Goal: Task Accomplishment & Management: Use online tool/utility

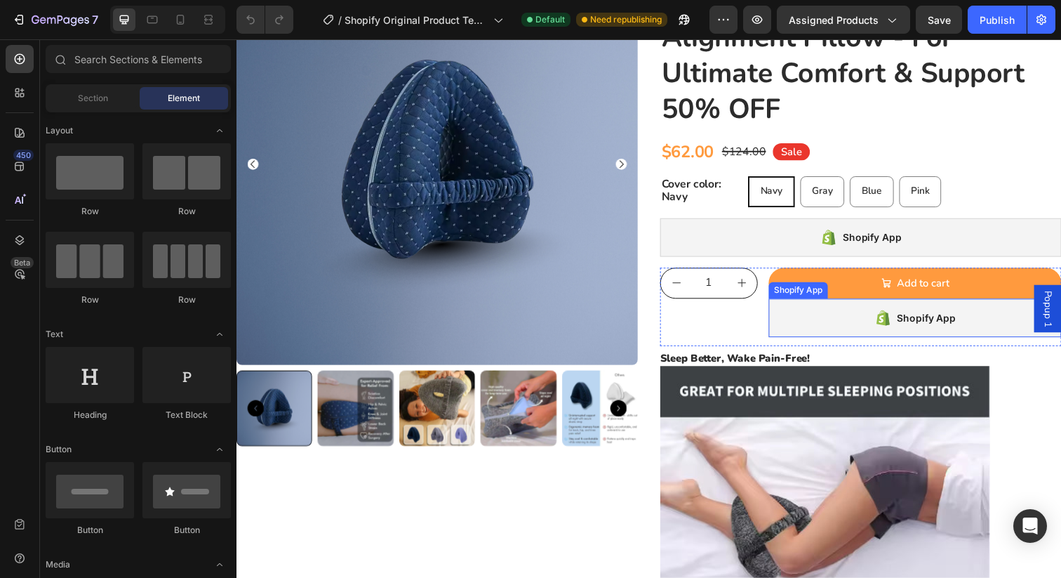
scroll to position [151, 0]
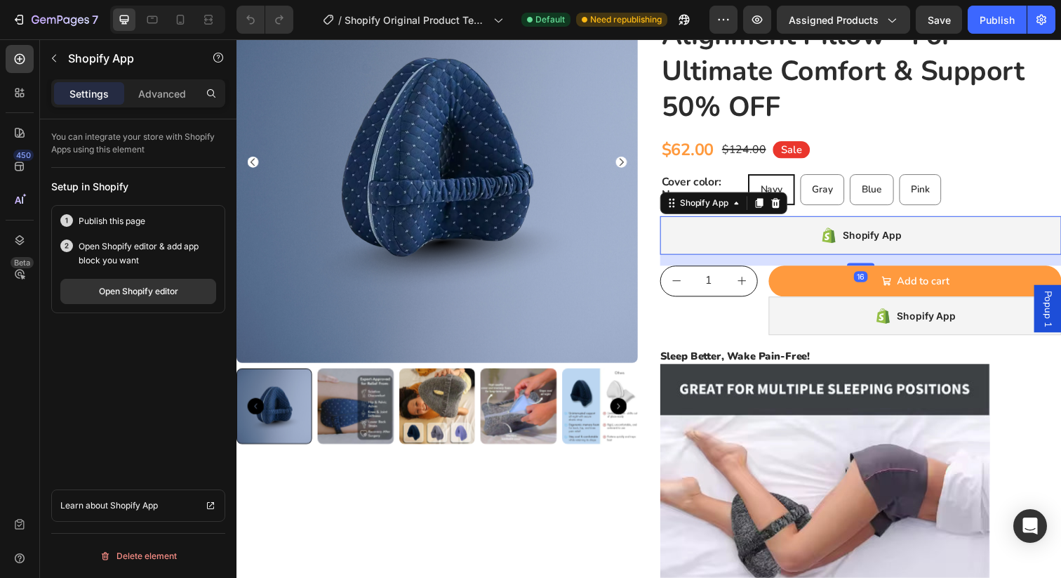
click at [680, 245] on div "Shopify App" at bounding box center [874, 239] width 410 height 39
click at [770, 206] on icon at bounding box center [771, 206] width 8 height 10
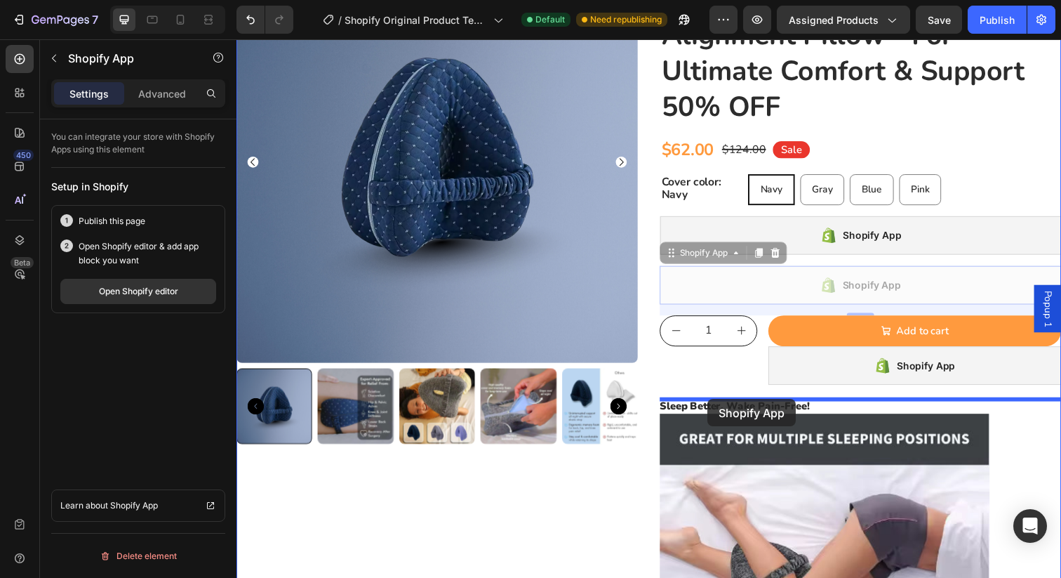
drag, startPoint x: 712, startPoint y: 255, endPoint x: 717, endPoint y: 406, distance: 151.7
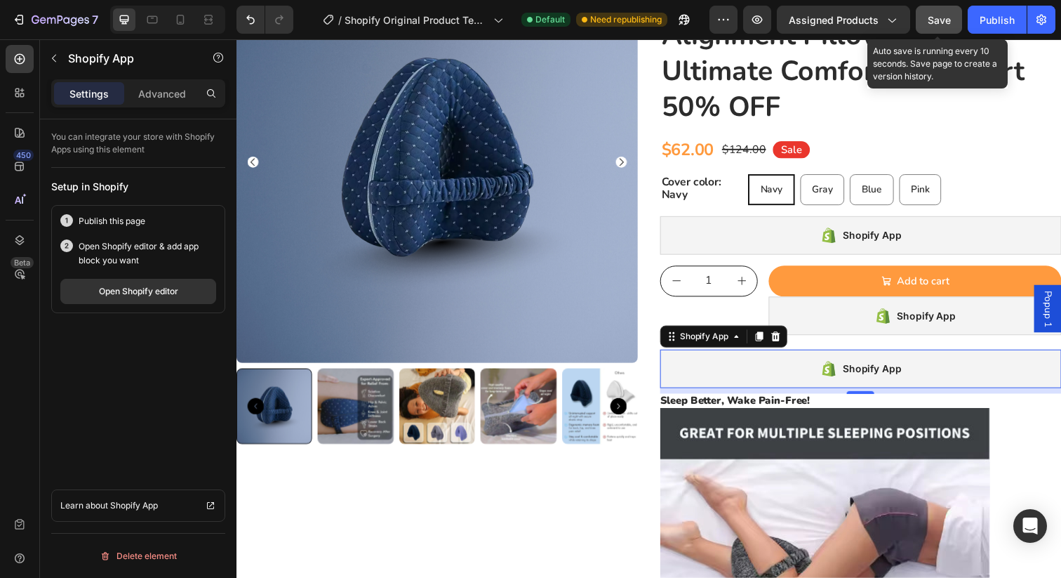
click at [948, 13] on div "Save" at bounding box center [939, 20] width 23 height 15
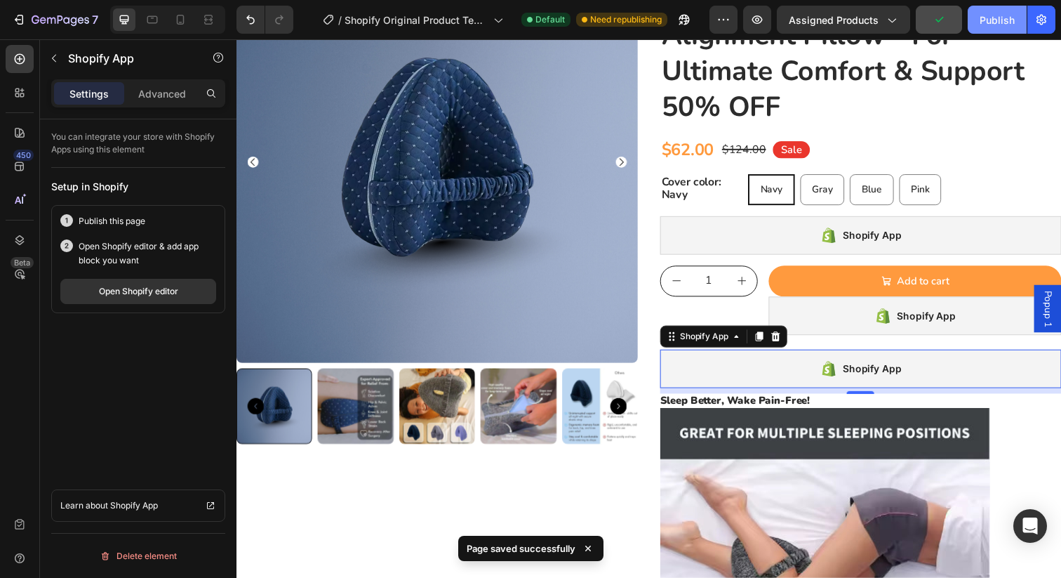
click at [994, 15] on div "Publish" at bounding box center [997, 20] width 35 height 15
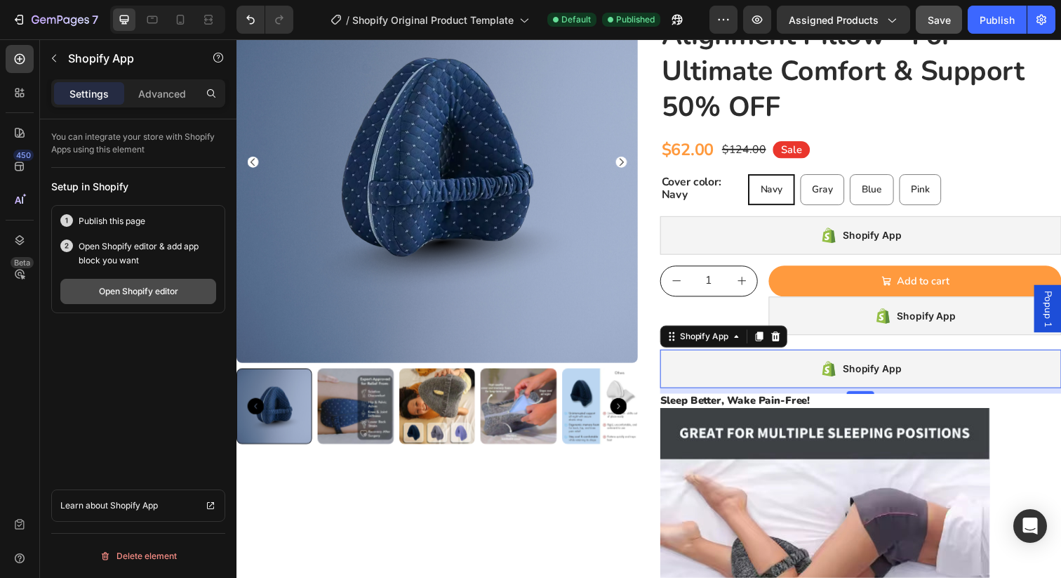
click at [164, 288] on div "Open Shopify editor" at bounding box center [138, 291] width 79 height 13
click at [25, 244] on icon at bounding box center [20, 240] width 14 height 14
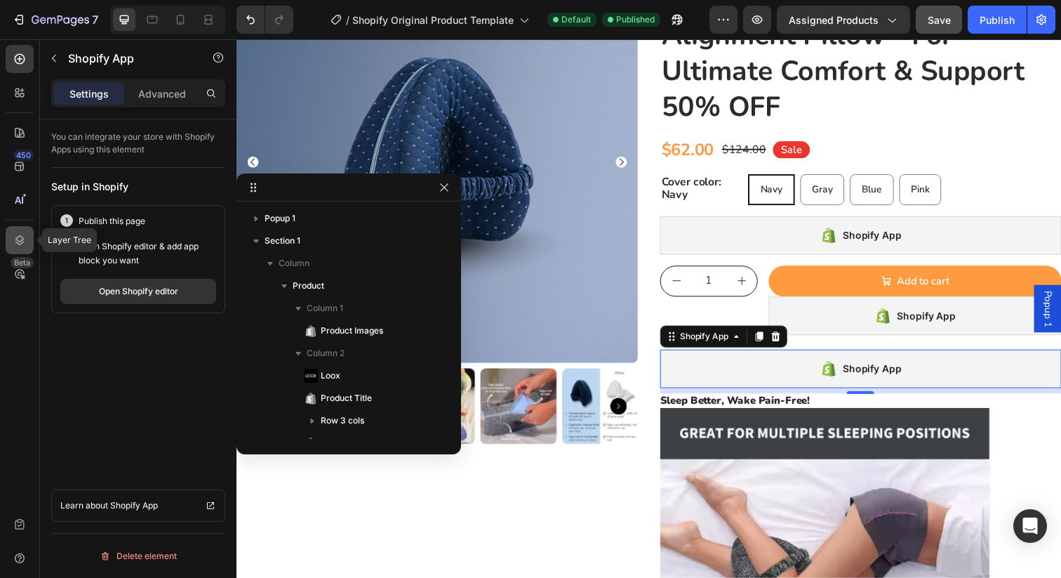
scroll to position [218, 0]
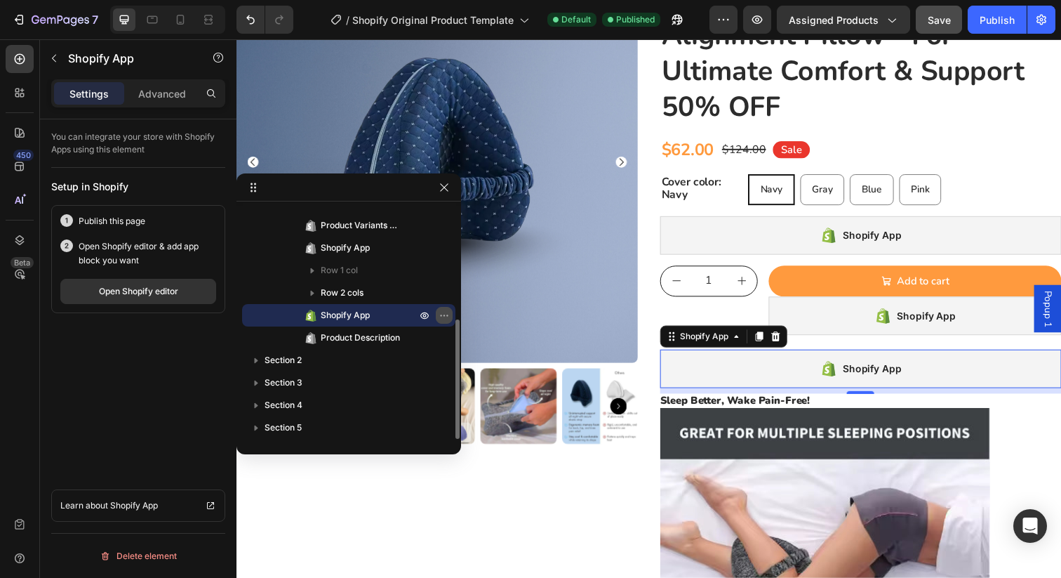
click at [444, 313] on icon "button" at bounding box center [444, 315] width 11 height 11
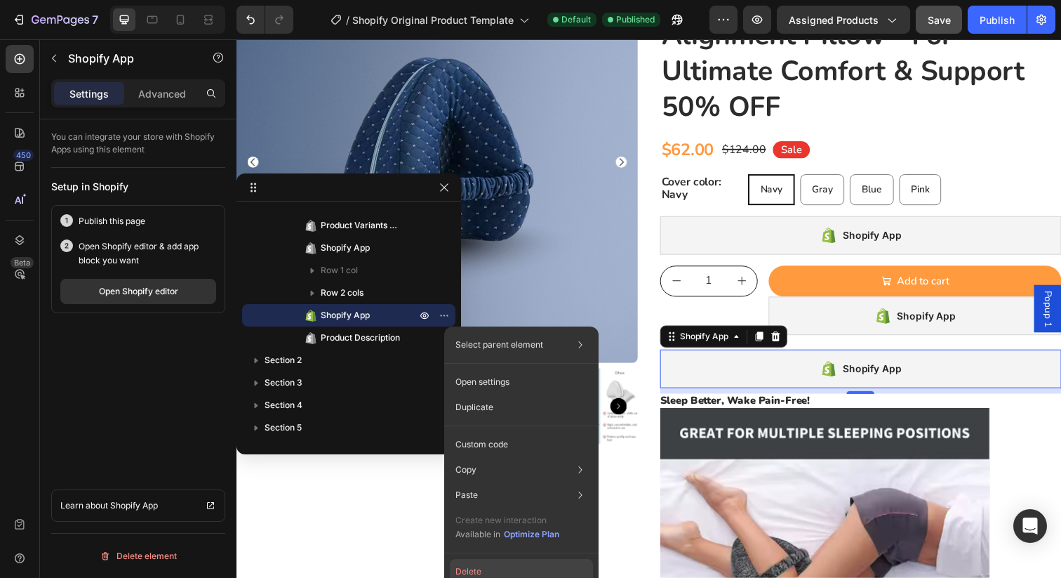
click at [468, 570] on button "Delete" at bounding box center [521, 571] width 143 height 25
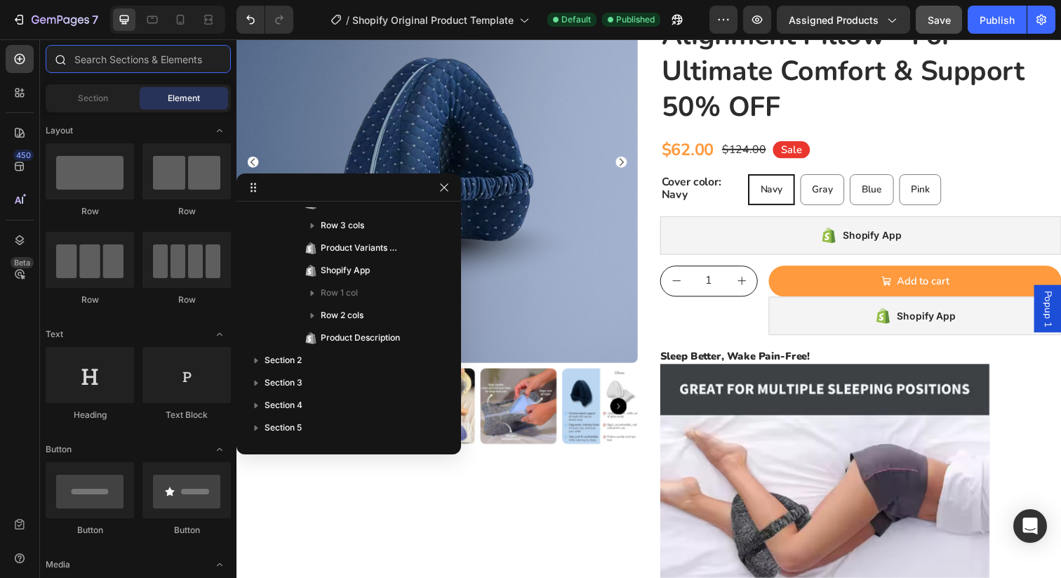
click at [117, 65] on input "text" at bounding box center [138, 59] width 185 height 28
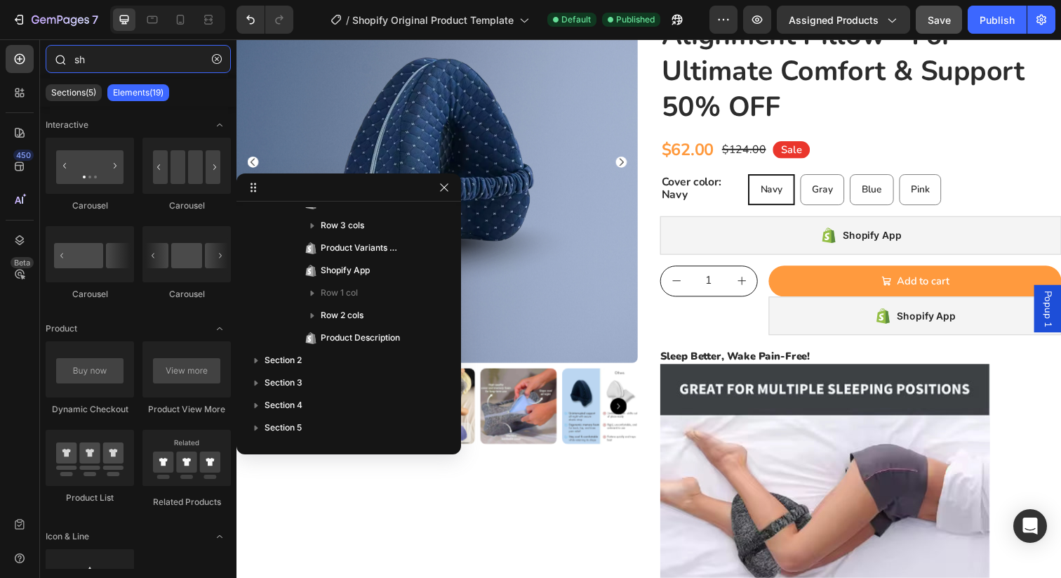
type input "s"
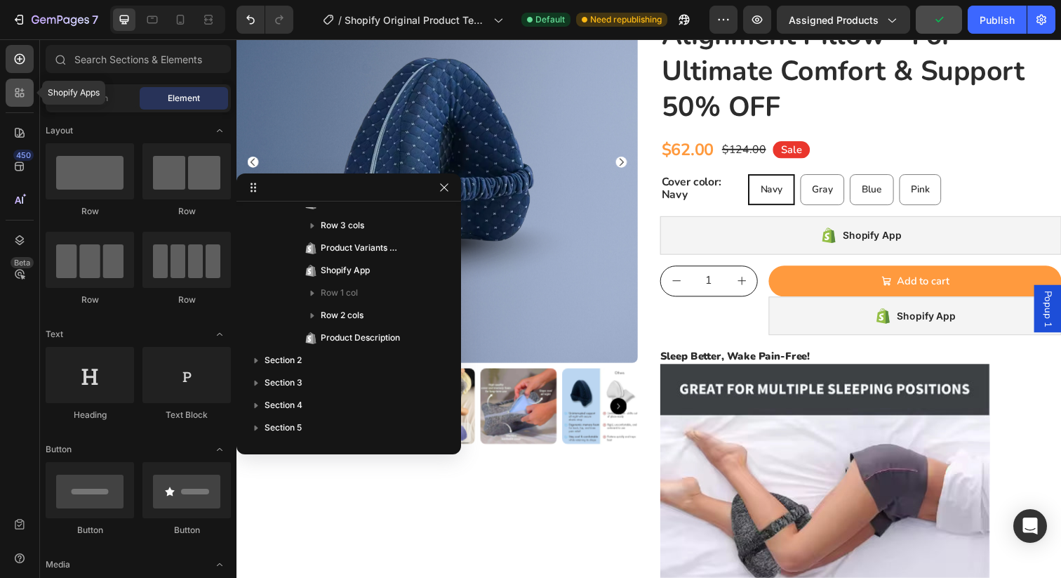
click at [18, 96] on icon at bounding box center [17, 95] width 4 height 4
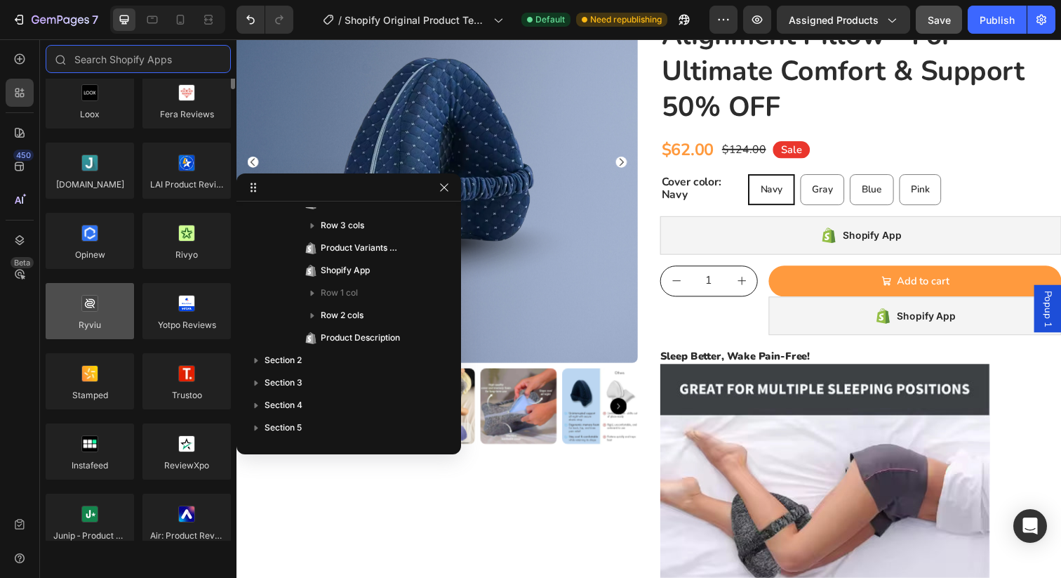
scroll to position [0, 0]
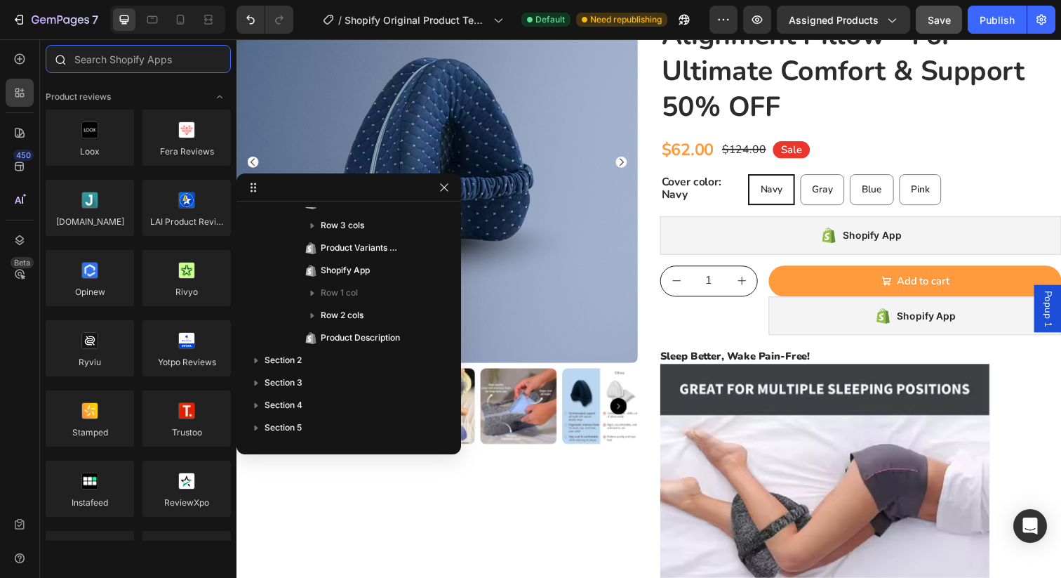
click at [118, 62] on input "text" at bounding box center [138, 59] width 185 height 28
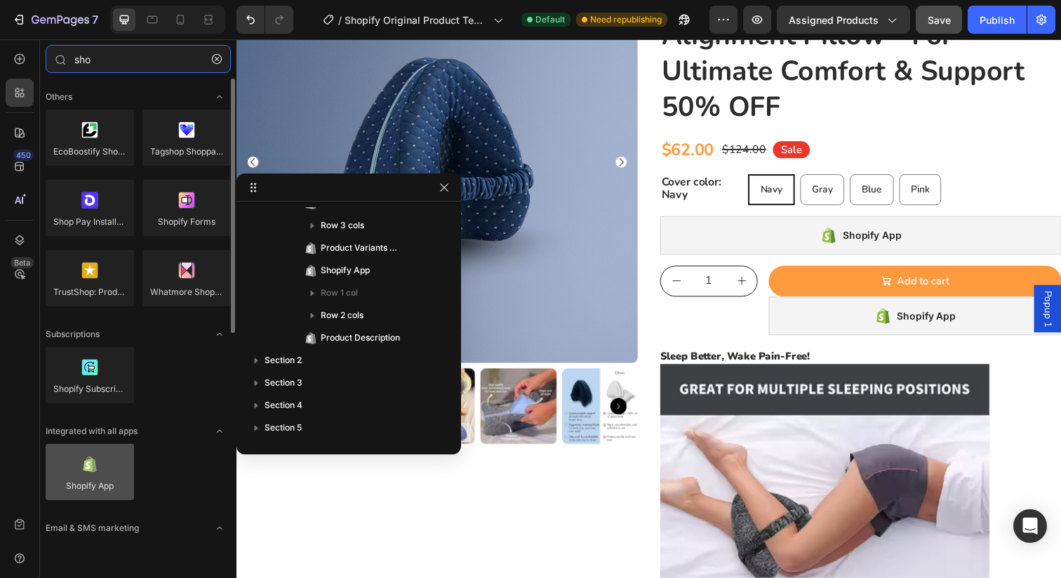
type input "sho"
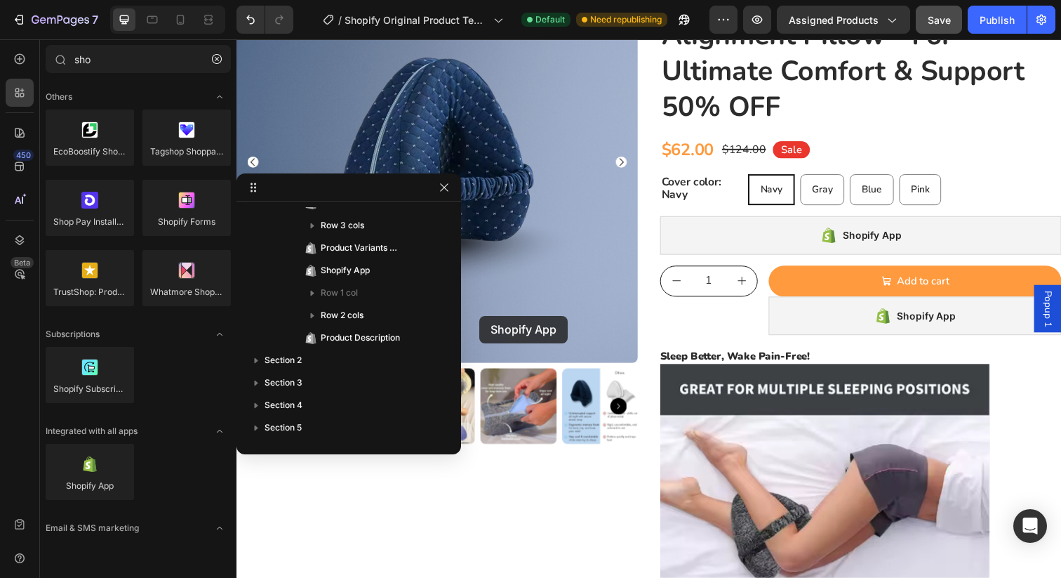
drag, startPoint x: 354, startPoint y: 508, endPoint x: 583, endPoint y: 323, distance: 294.0
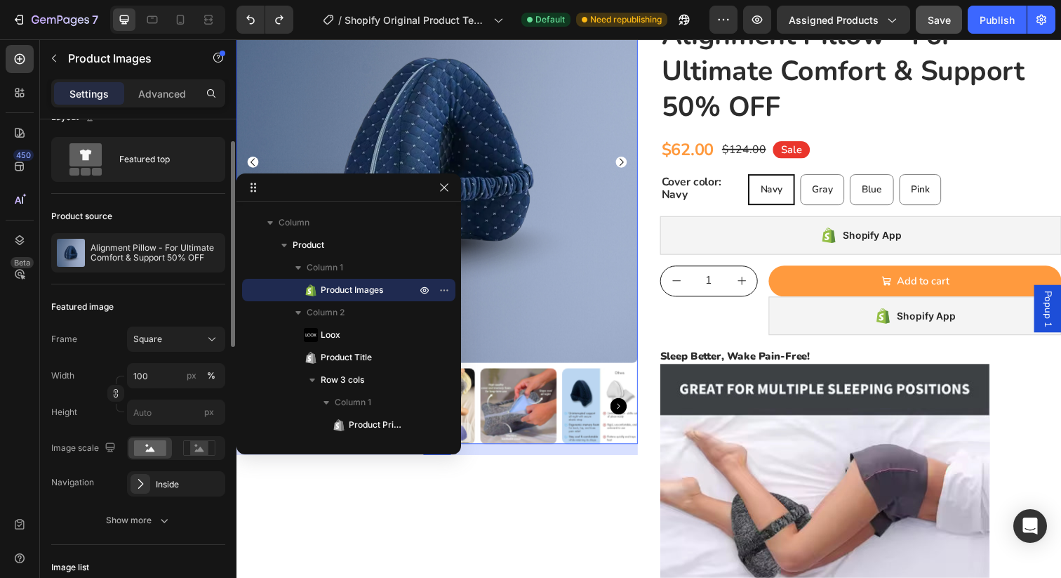
scroll to position [36, 0]
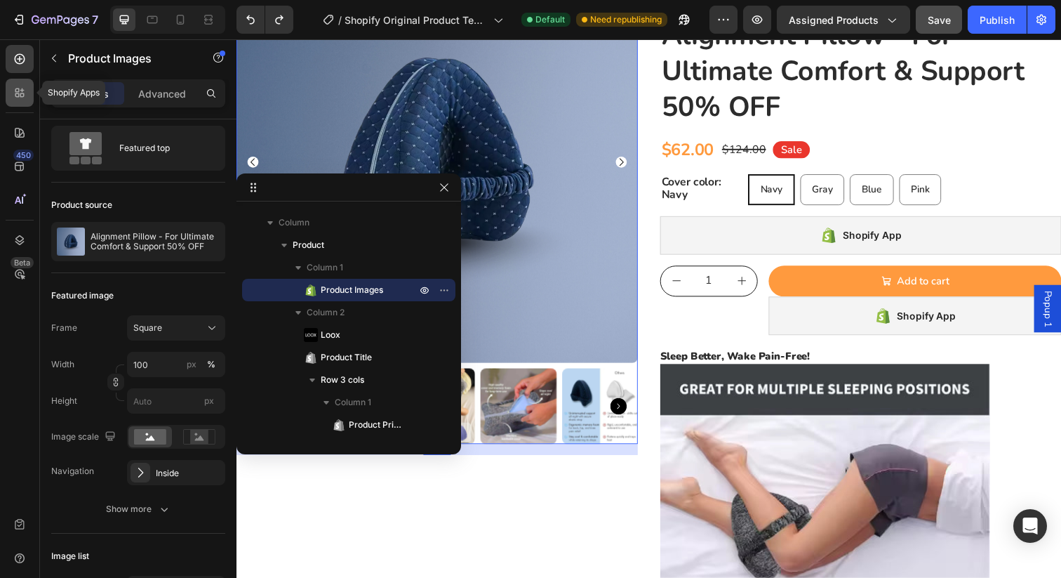
click at [23, 93] on icon at bounding box center [20, 93] width 14 height 14
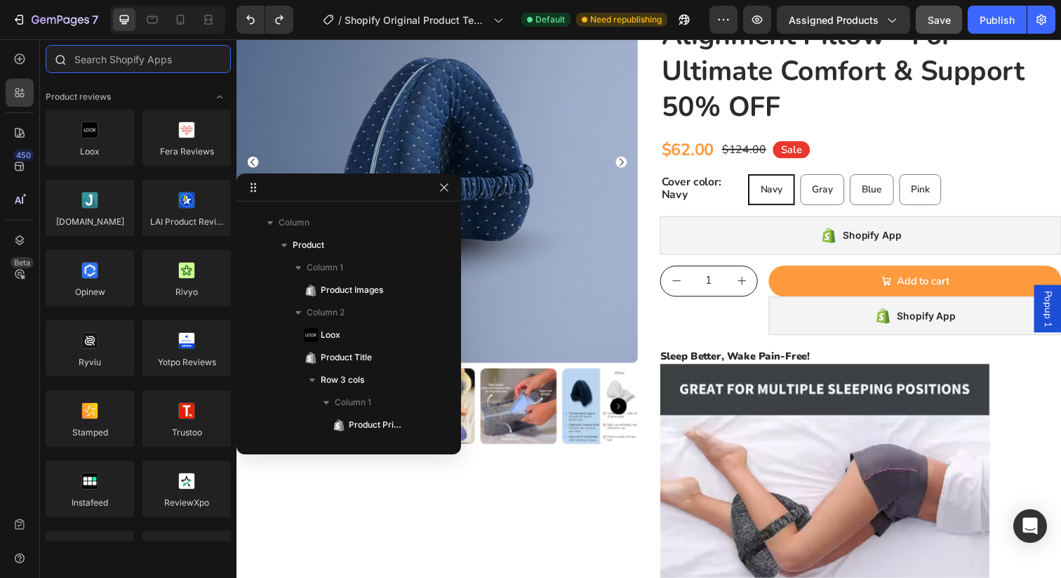
click at [127, 48] on input "text" at bounding box center [138, 59] width 185 height 28
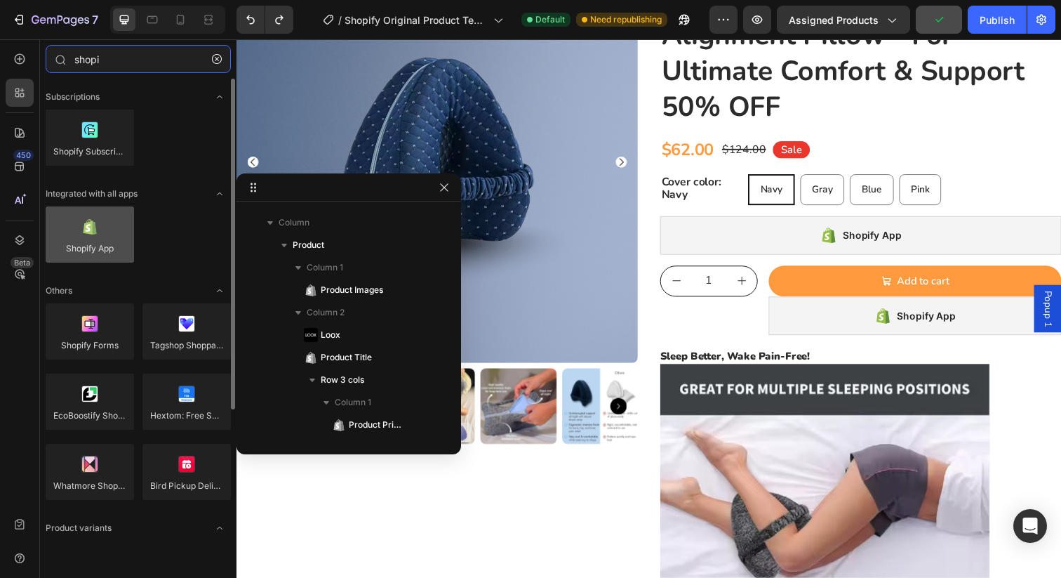
type input "shopi"
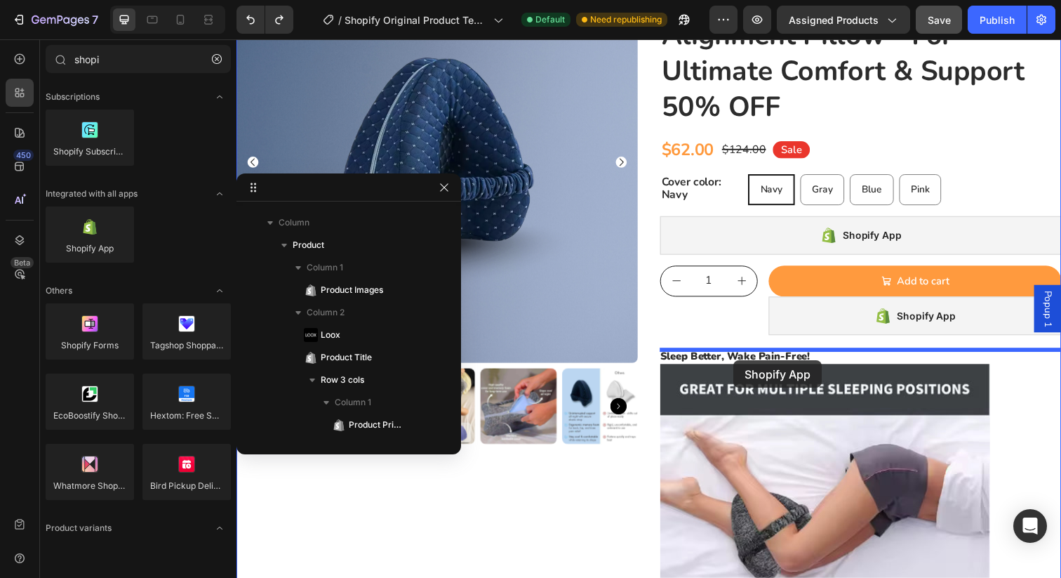
drag, startPoint x: 295, startPoint y: 296, endPoint x: 748, endPoint y: 364, distance: 458.6
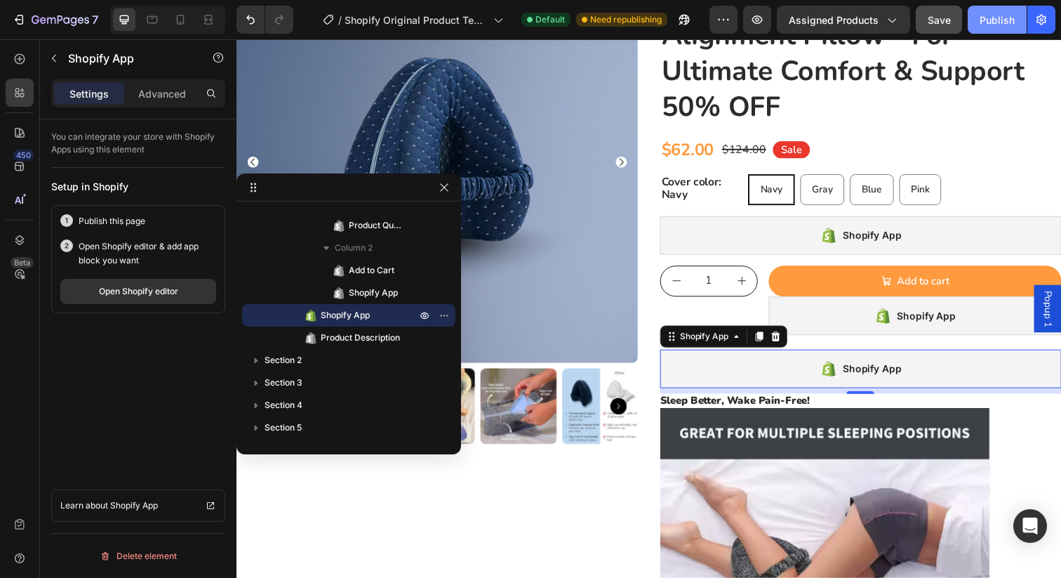
click at [991, 21] on div "Publish" at bounding box center [997, 20] width 35 height 15
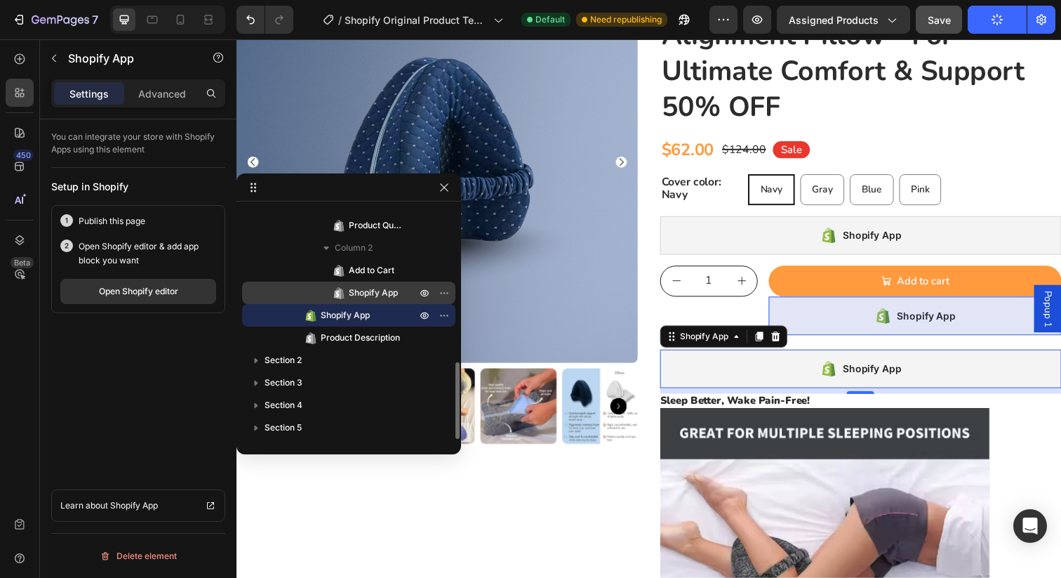
click at [364, 294] on span "Shopify App" at bounding box center [373, 293] width 49 height 14
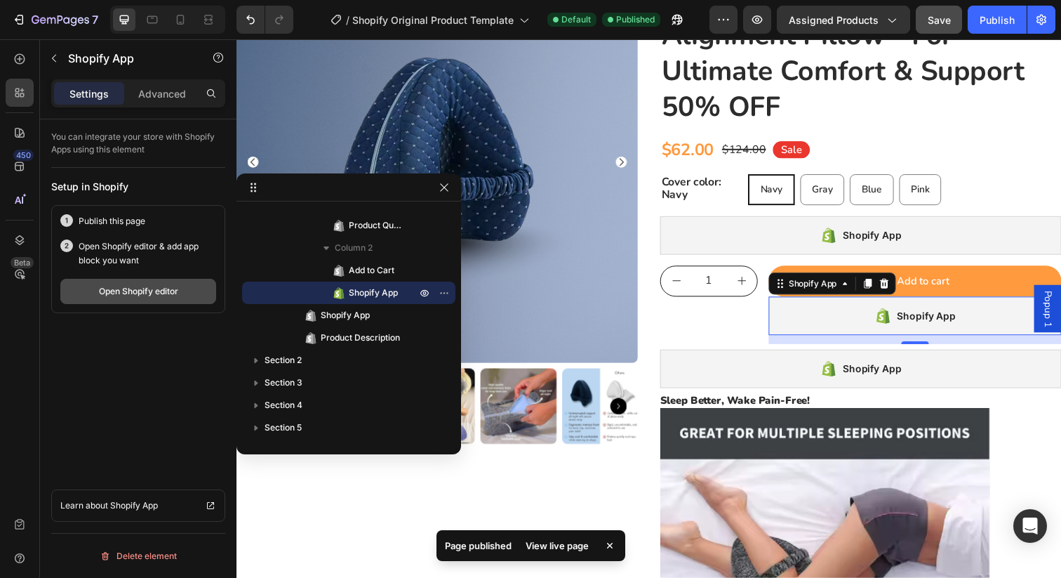
click at [152, 294] on div "Open Shopify editor" at bounding box center [138, 291] width 79 height 13
click at [128, 296] on div "Open Shopify editor" at bounding box center [138, 291] width 79 height 13
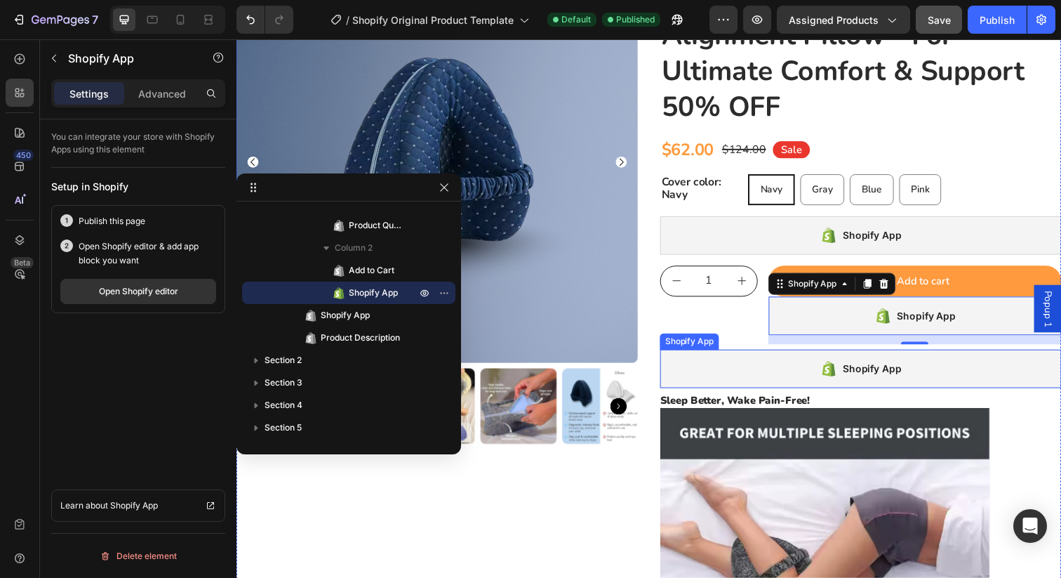
click at [746, 372] on div "Shopify App" at bounding box center [874, 375] width 410 height 39
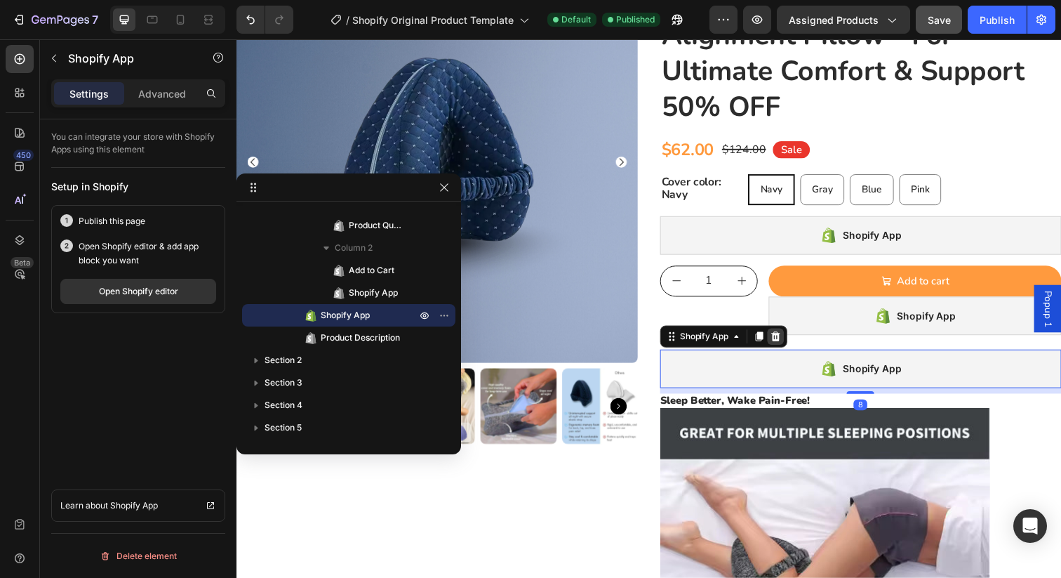
click at [788, 345] on icon at bounding box center [787, 342] width 9 height 10
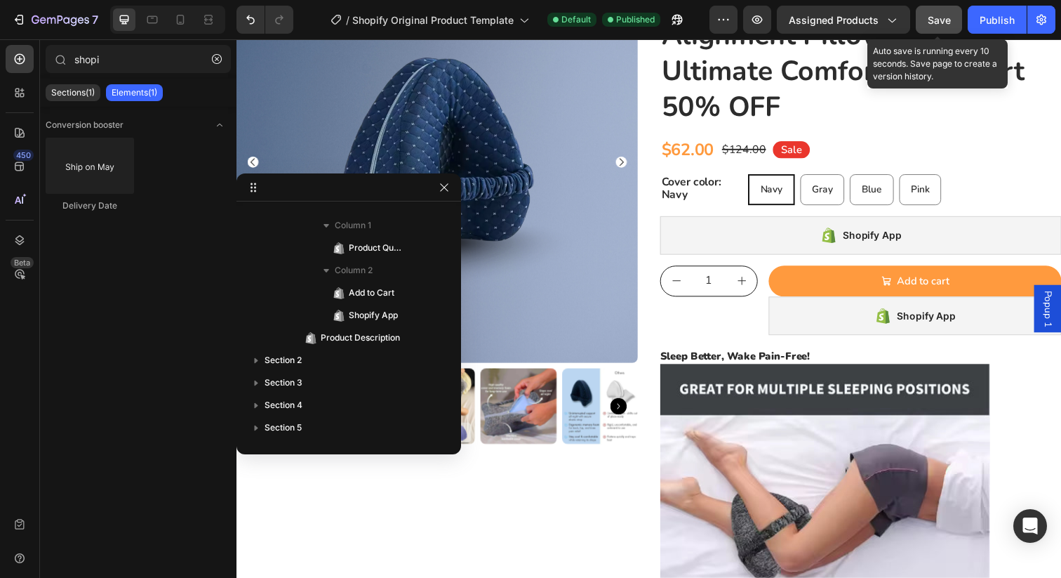
click at [940, 14] on span "Save" at bounding box center [939, 20] width 23 height 12
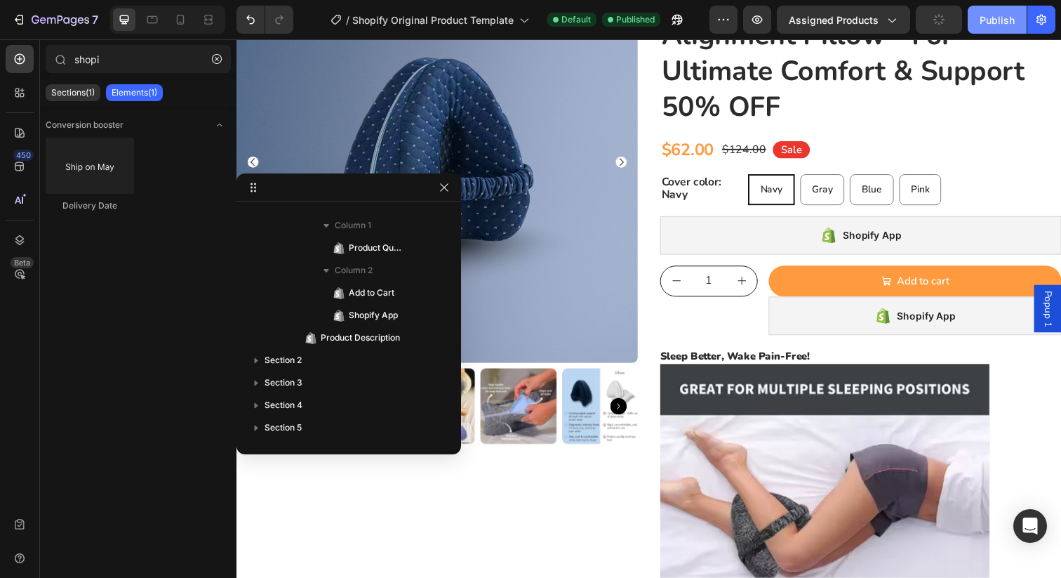
click at [980, 13] on button "Publish" at bounding box center [997, 20] width 59 height 28
